Goal: Information Seeking & Learning: Learn about a topic

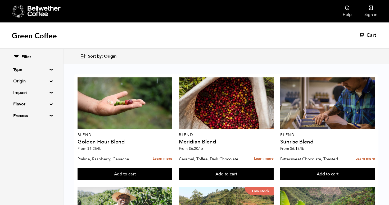
click at [51, 80] on div "Filter Type Blend Single Origin Decaf Seasonal Year Round Origin Blend Brazil B…" at bounding box center [31, 86] width 63 height 75
click at [48, 82] on summary "Origin" at bounding box center [31, 81] width 36 height 6
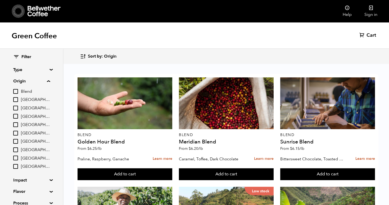
click at [50, 80] on summary "Origin" at bounding box center [31, 81] width 37 height 6
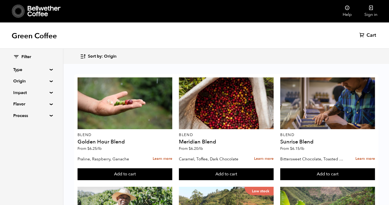
click at [50, 65] on div "Filter Type Blend Single Origin Decaf Seasonal Year Round Origin Blend Brazil B…" at bounding box center [31, 86] width 63 height 75
click at [50, 67] on div "Filter Type Blend Single Origin Decaf Seasonal Year Round Origin Blend Brazil B…" at bounding box center [31, 86] width 63 height 75
click at [50, 70] on summary "Type" at bounding box center [31, 70] width 36 height 6
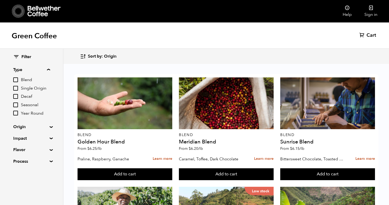
click at [24, 11] on icon at bounding box center [18, 10] width 13 height 13
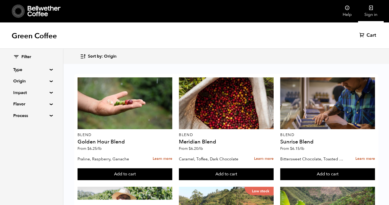
click at [371, 8] on icon at bounding box center [370, 7] width 5 height 5
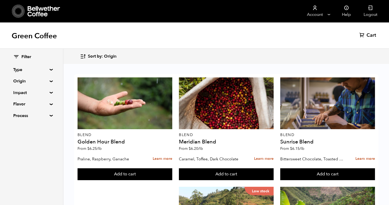
click at [48, 81] on summary "Origin" at bounding box center [31, 81] width 36 height 6
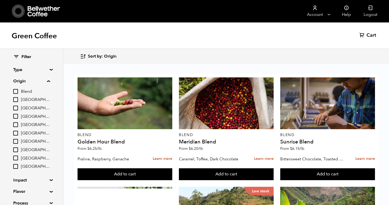
click at [48, 80] on summary "Origin" at bounding box center [31, 81] width 37 height 6
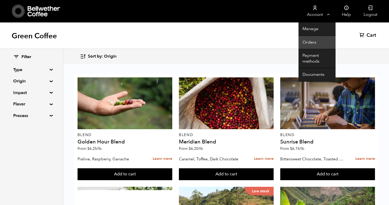
click at [312, 42] on link "Orders" at bounding box center [316, 42] width 37 height 13
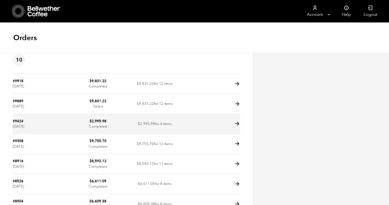
scroll to position [9, 0]
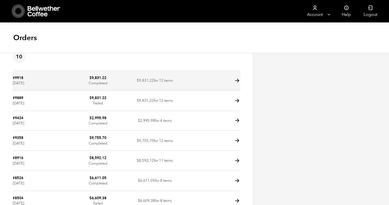
click at [34, 80] on td "#9918 July 7, 2025" at bounding box center [41, 81] width 57 height 20
click at [236, 81] on icon at bounding box center [237, 81] width 6 height 6
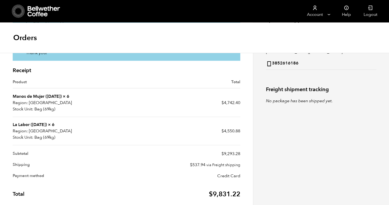
scroll to position [128, 0]
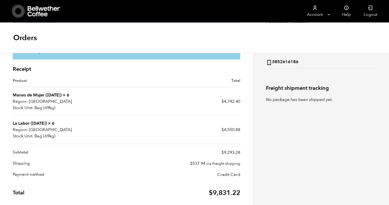
click at [24, 123] on link "La Labor (JUL 24)" at bounding box center [30, 124] width 34 height 6
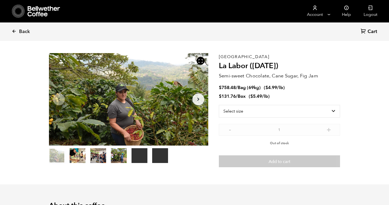
scroll to position [15, 0]
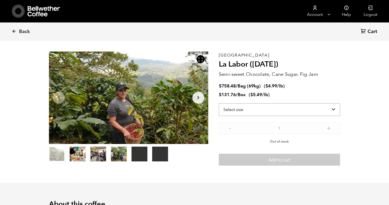
click at [266, 106] on select "Select size Bag (69kg) (152 lbs) Box (24 lbs)" at bounding box center [279, 109] width 121 height 13
select select "bag-2"
click at [219, 103] on select "Select size Bag (69kg) (152 lbs) Box (24 lbs)" at bounding box center [279, 109] width 121 height 13
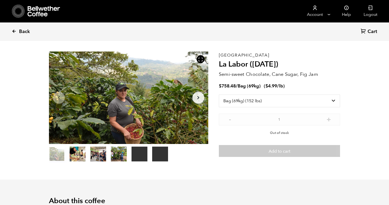
click at [24, 33] on span "Back" at bounding box center [24, 32] width 11 height 6
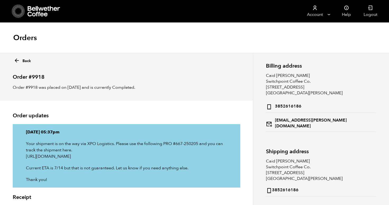
click at [17, 58] on icon at bounding box center [17, 61] width 6 height 6
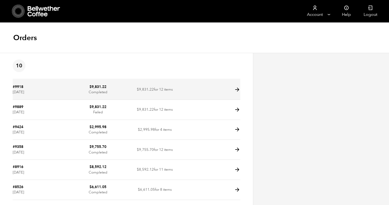
click at [96, 89] on bdi "$ 9,831.22" at bounding box center [97, 86] width 17 height 5
click at [37, 92] on td "#9918 [DATE]" at bounding box center [41, 90] width 57 height 20
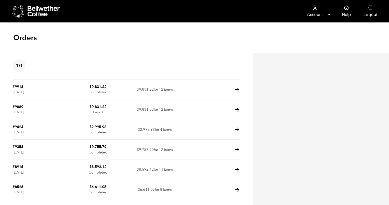
click at [240, 90] on article "10 #9918 [DATE] $ 9,831.22 Completed $ 9,831.22 for 12 items #9889 [DATE] $ 9,8…" at bounding box center [126, 171] width 253 height 237
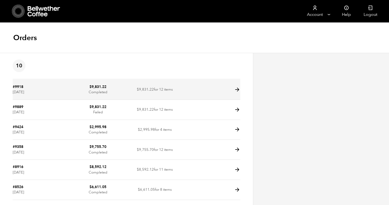
click at [236, 89] on icon at bounding box center [237, 90] width 6 height 6
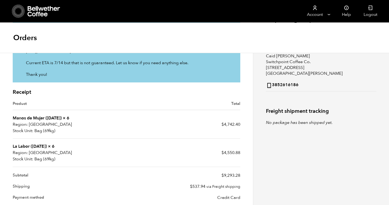
scroll to position [152, 0]
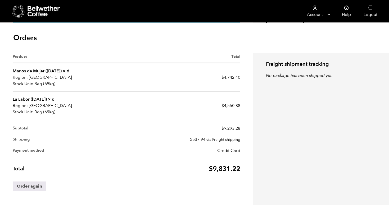
click at [28, 73] on link "Manos de Mujer ([DATE])" at bounding box center [37, 71] width 49 height 6
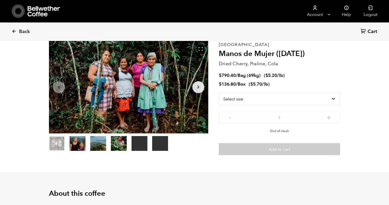
scroll to position [27, 0]
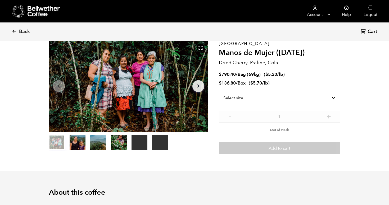
click at [273, 97] on select "Select size Bag (69kg) (152 lbs) Box (24 lbs)" at bounding box center [279, 98] width 121 height 13
select select "bag-2"
click at [219, 92] on select "Select size Bag (69kg) (152 lbs) Box (24 lbs)" at bounding box center [279, 98] width 121 height 13
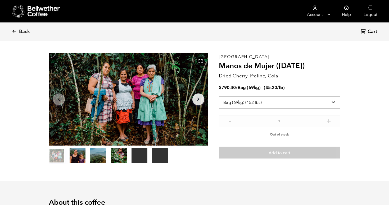
scroll to position [0, 0]
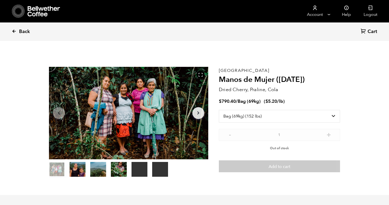
click at [14, 32] on icon at bounding box center [14, 31] width 5 height 5
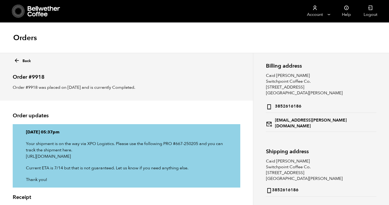
click at [30, 9] on icon at bounding box center [44, 11] width 33 height 11
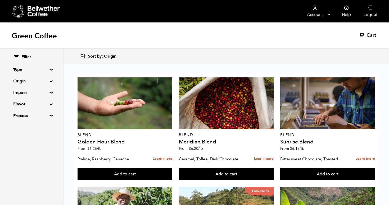
click at [49, 74] on div "Filter Type Blend Single Origin Decaf Seasonal Year Round Origin Blend [GEOGRAP…" at bounding box center [31, 86] width 63 height 75
click at [49, 69] on summary "Type" at bounding box center [31, 70] width 36 height 6
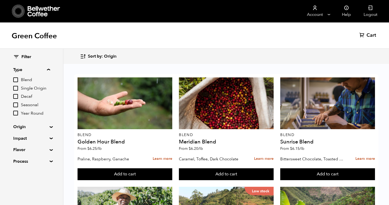
click at [16, 87] on input "Single Origin" at bounding box center [15, 88] width 5 height 5
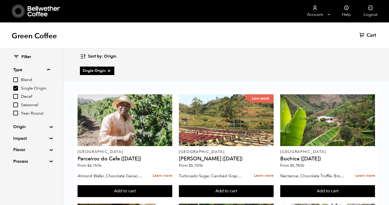
click at [17, 89] on input "Single Origin" at bounding box center [15, 88] width 5 height 5
checkbox input "false"
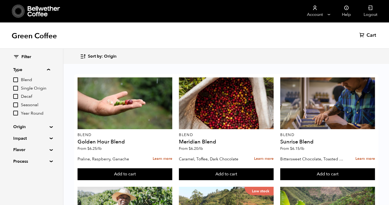
click at [17, 114] on input "Year Round" at bounding box center [15, 113] width 5 height 5
checkbox input "true"
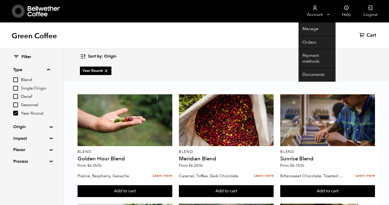
click at [326, 12] on link "Account" at bounding box center [314, 11] width 33 height 22
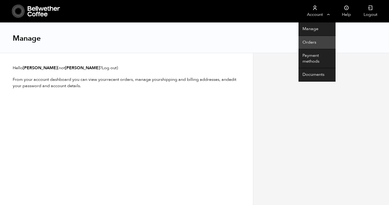
click at [310, 38] on link "Orders" at bounding box center [316, 42] width 37 height 13
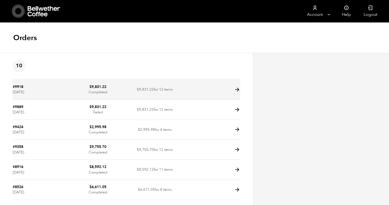
click at [48, 90] on td "#9918 July 7, 2025" at bounding box center [41, 90] width 57 height 20
click at [70, 84] on td "$ 9,831.22 Completed" at bounding box center [98, 90] width 57 height 20
click at [96, 86] on bdi "$ 9,831.22" at bounding box center [97, 86] width 17 height 5
click at [83, 89] on td "$ 9,831.22 Completed" at bounding box center [98, 90] width 57 height 20
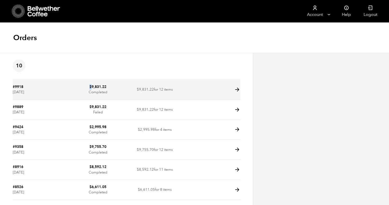
click at [236, 89] on icon at bounding box center [237, 90] width 6 height 6
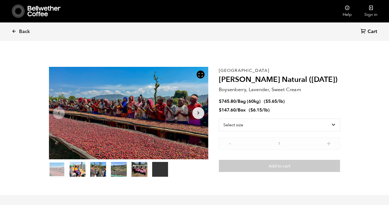
click at [79, 170] on button "item 1" at bounding box center [78, 170] width 16 height 15
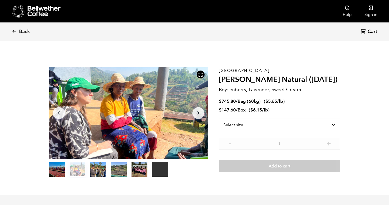
click at [94, 171] on button "item 2" at bounding box center [98, 170] width 16 height 15
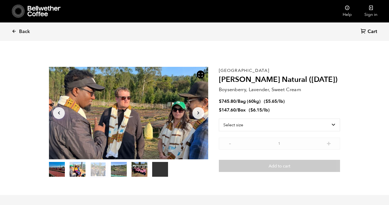
click at [116, 171] on button "item 3" at bounding box center [119, 170] width 16 height 15
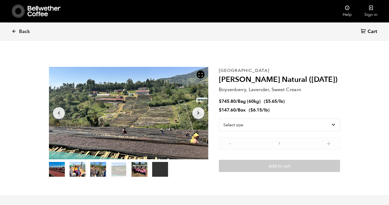
click at [135, 172] on button "item 4" at bounding box center [139, 170] width 16 height 15
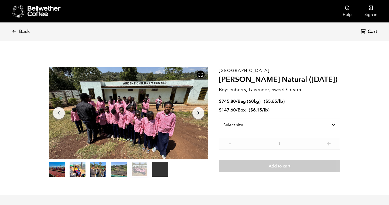
click at [157, 174] on button "item 5" at bounding box center [160, 170] width 16 height 15
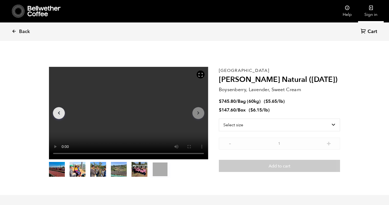
click at [368, 10] on icon at bounding box center [370, 7] width 5 height 5
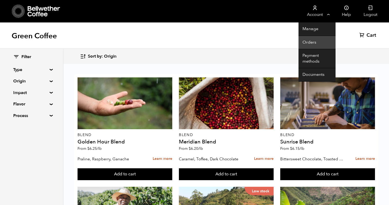
click at [307, 44] on link "Orders" at bounding box center [316, 42] width 37 height 13
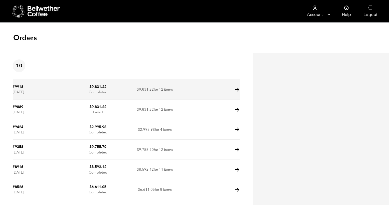
click at [63, 97] on td "#9918 [DATE]" at bounding box center [41, 90] width 57 height 20
click at [237, 88] on icon at bounding box center [237, 90] width 6 height 6
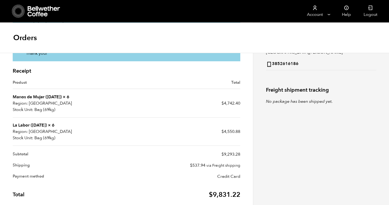
scroll to position [138, 0]
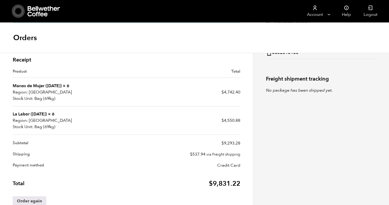
click at [36, 86] on link "Manos de Mujer ([DATE])" at bounding box center [37, 86] width 49 height 6
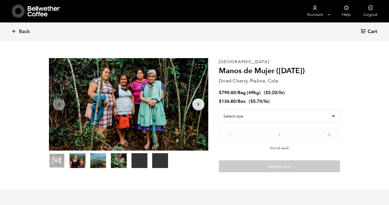
scroll to position [9, 0]
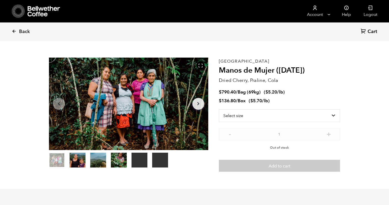
click at [83, 160] on button "item 1" at bounding box center [78, 161] width 16 height 15
click at [96, 161] on button "item 2" at bounding box center [98, 161] width 16 height 15
click at [121, 156] on button "item 3" at bounding box center [119, 161] width 16 height 15
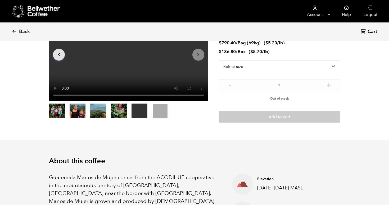
scroll to position [0, 0]
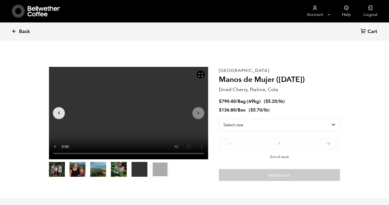
click at [14, 29] on link "Back" at bounding box center [28, 32] width 33 height 18
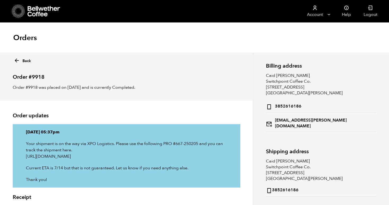
drag, startPoint x: 0, startPoint y: 0, endPoint x: 14, endPoint y: 31, distance: 33.9
click at [14, 31] on div "Orders" at bounding box center [194, 38] width 389 height 30
click at [35, 8] on icon at bounding box center [44, 11] width 33 height 11
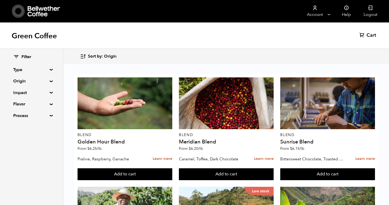
click at [48, 82] on summary "Origin" at bounding box center [31, 81] width 36 height 6
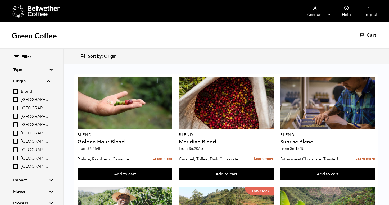
click at [16, 141] on input "[GEOGRAPHIC_DATA]" at bounding box center [15, 141] width 5 height 5
checkbox input "true"
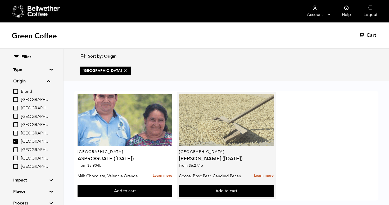
scroll to position [9, 0]
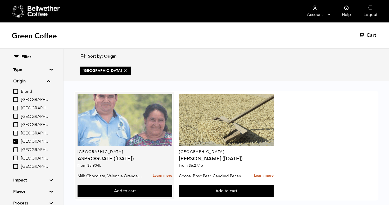
click at [115, 126] on div at bounding box center [124, 120] width 95 height 52
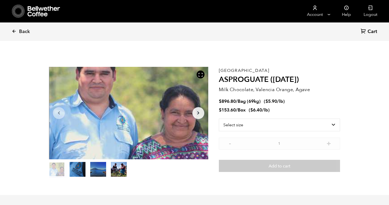
scroll to position [230, 282]
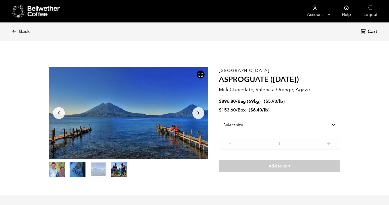
click at [93, 166] on button "item 2" at bounding box center [98, 170] width 16 height 15
click at [119, 166] on button "item 3" at bounding box center [119, 170] width 16 height 15
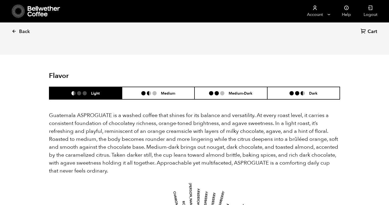
scroll to position [300, 0]
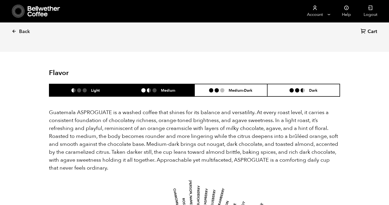
click at [162, 95] on li "Medium" at bounding box center [158, 90] width 73 height 12
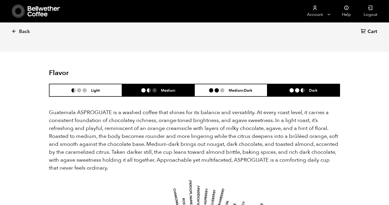
click at [298, 96] on li "Dark" at bounding box center [303, 90] width 73 height 12
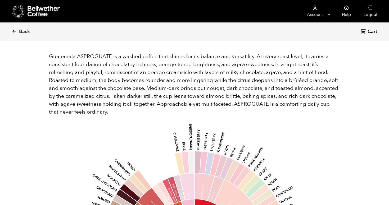
scroll to position [358, 0]
